Goal: Information Seeking & Learning: Learn about a topic

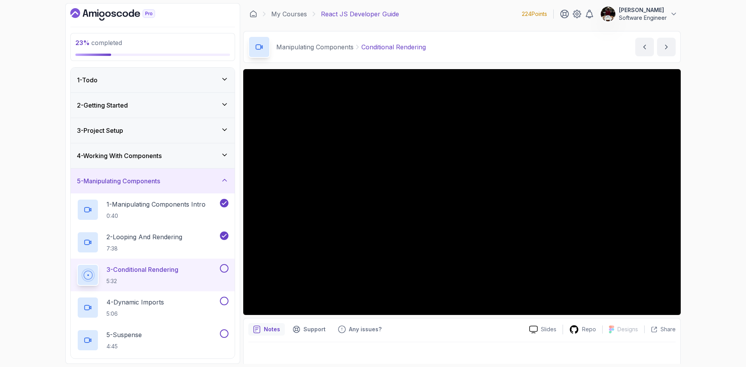
scroll to position [88, 0]
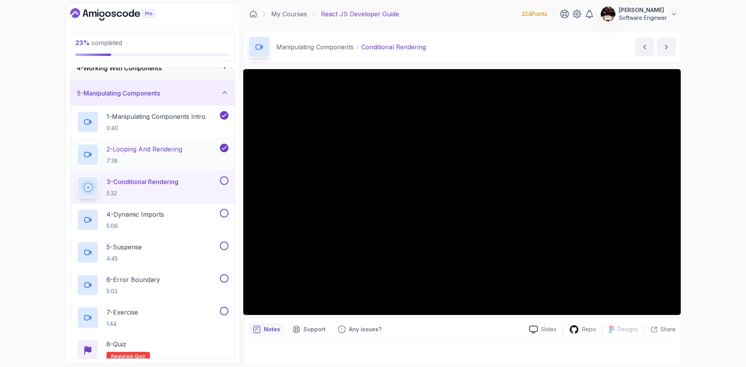
click at [161, 155] on h2 "2 - Looping And Rendering 7:38" at bounding box center [144, 155] width 76 height 20
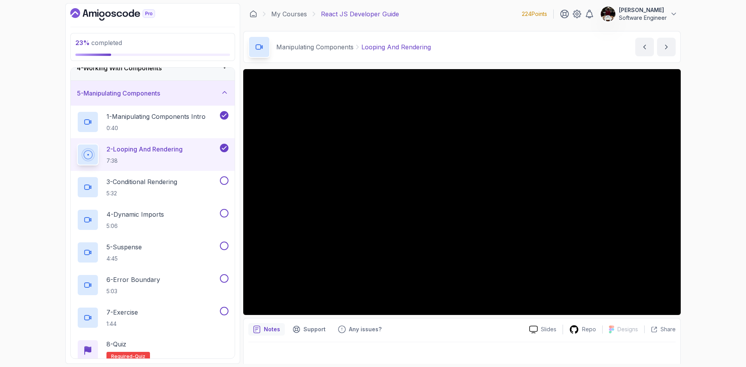
scroll to position [5, 0]
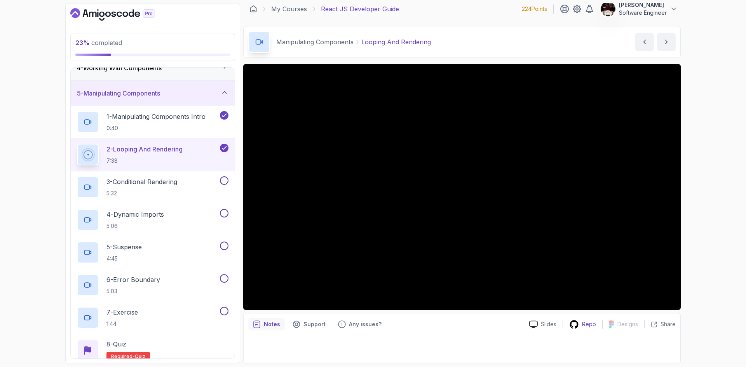
click at [586, 324] on p "Repo" at bounding box center [589, 325] width 14 height 8
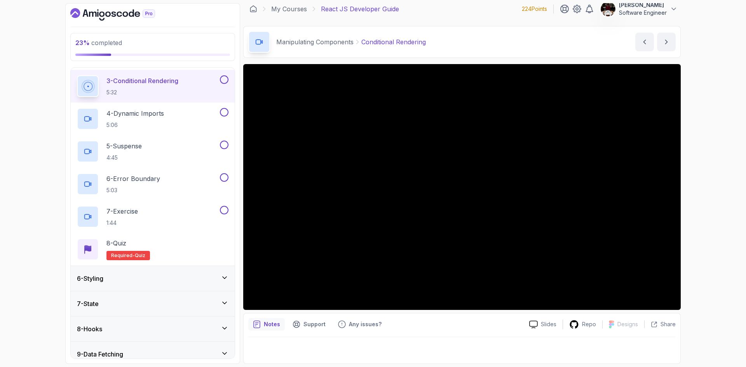
scroll to position [195, 0]
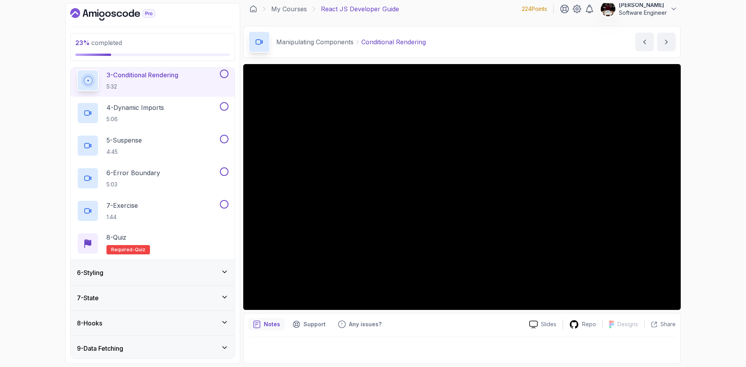
click at [148, 203] on div "7 - Exercise 1:44" at bounding box center [147, 211] width 141 height 22
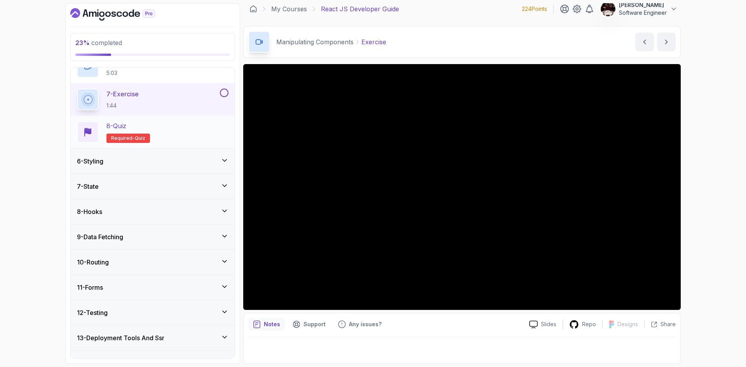
scroll to position [349, 0]
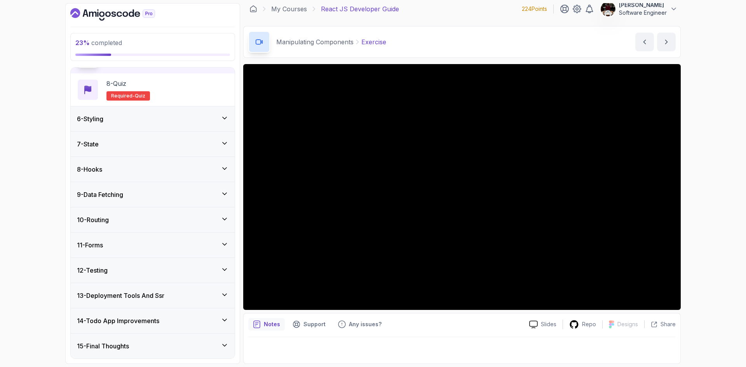
click at [120, 194] on h3 "9 - Data Fetching" at bounding box center [100, 194] width 46 height 9
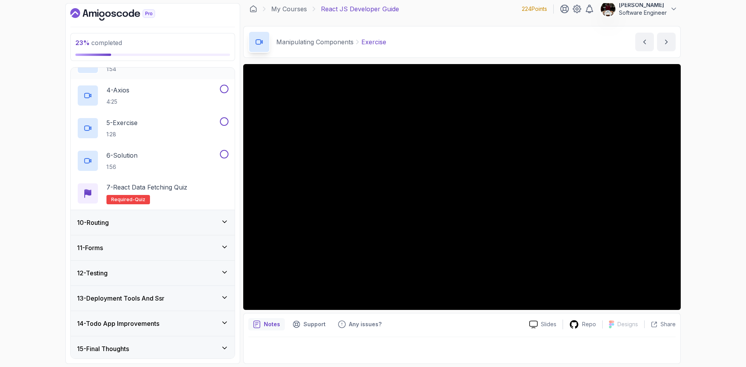
scroll to position [316, 0]
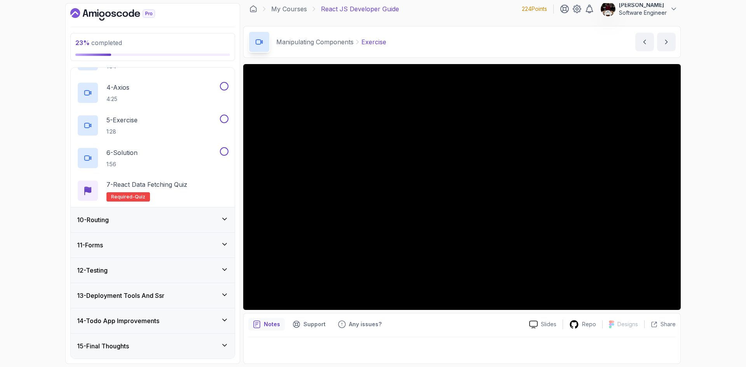
click at [116, 245] on div "11 - Forms" at bounding box center [153, 245] width 152 height 9
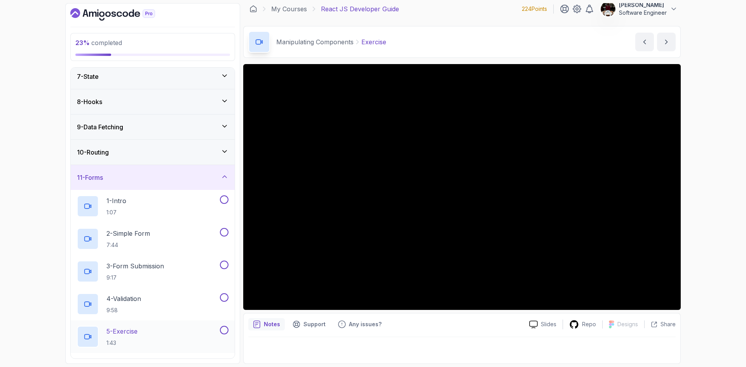
scroll to position [155, 0]
click at [103, 179] on h3 "11 - Forms" at bounding box center [90, 177] width 26 height 9
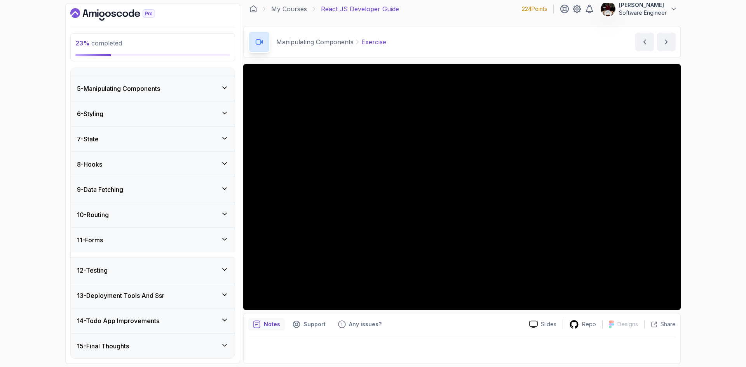
scroll to position [88, 0]
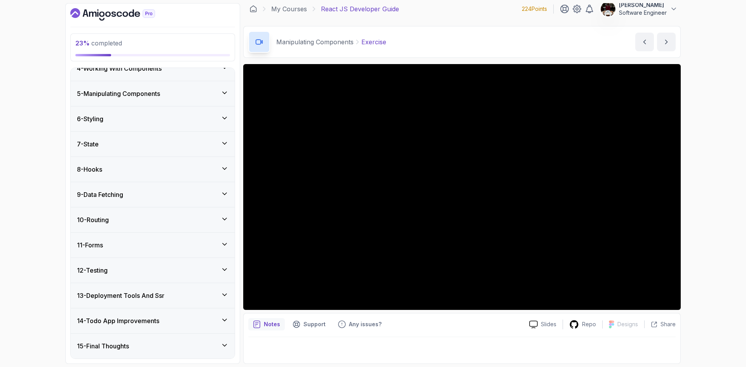
click at [143, 281] on div "12 - Testing" at bounding box center [153, 270] width 164 height 25
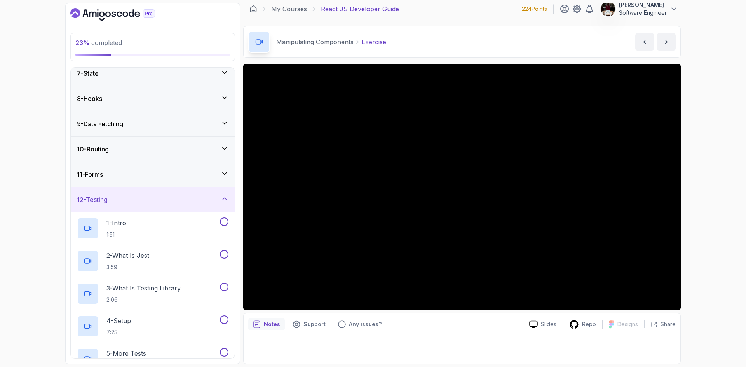
scroll to position [158, 0]
click at [182, 203] on div "12 - Testing" at bounding box center [153, 199] width 152 height 9
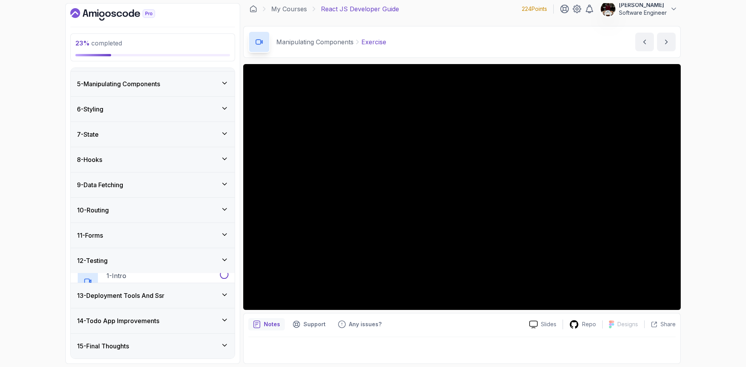
scroll to position [88, 0]
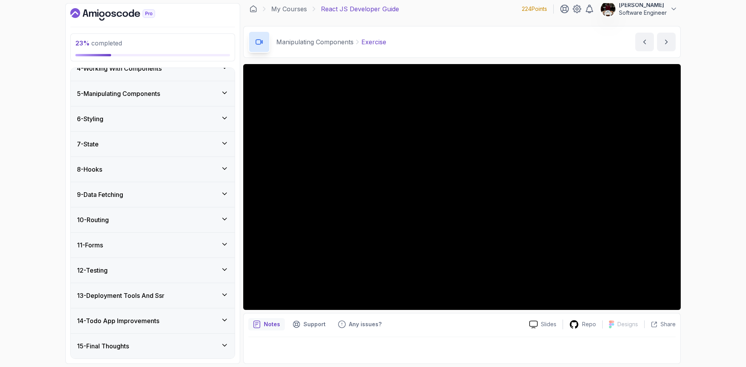
click at [110, 169] on div "8 - Hooks" at bounding box center [153, 169] width 152 height 9
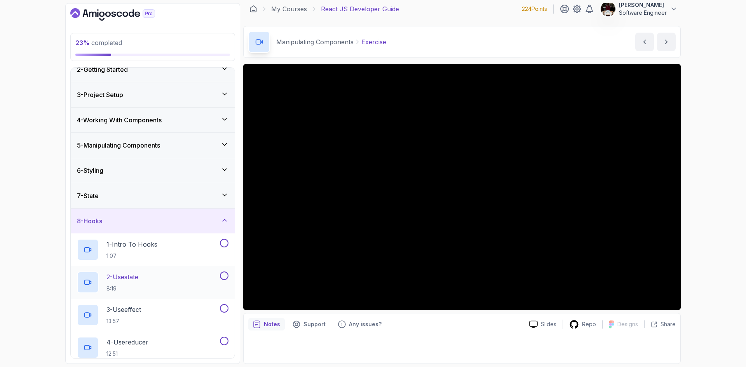
scroll to position [0, 0]
